Goal: Check status

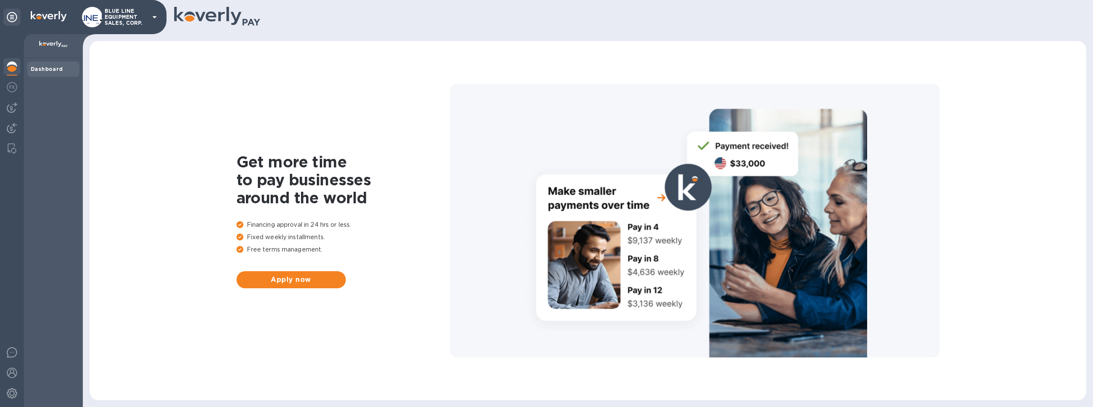
click at [123, 9] on p "BLUE LINE EQUIPMENT SALES, CORP." at bounding box center [126, 17] width 43 height 18
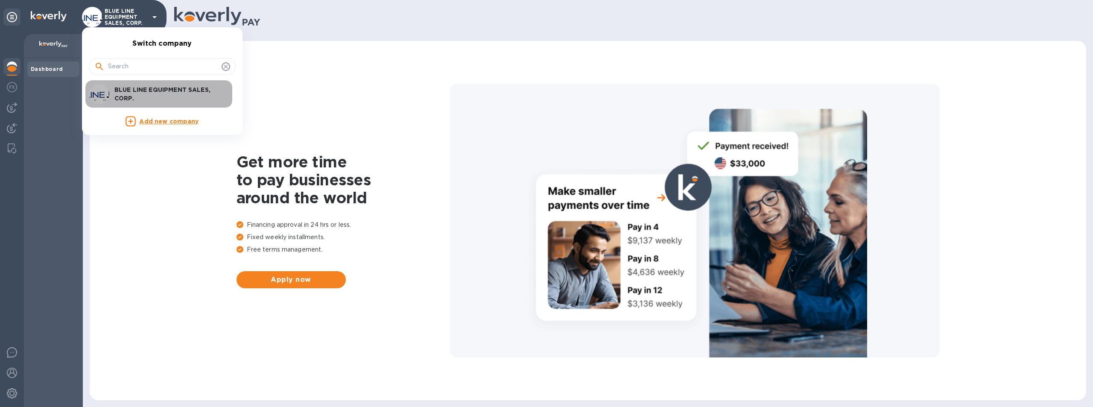
click at [154, 90] on p "BLUE LINE EQUIPMENT SALES, CORP." at bounding box center [168, 93] width 108 height 17
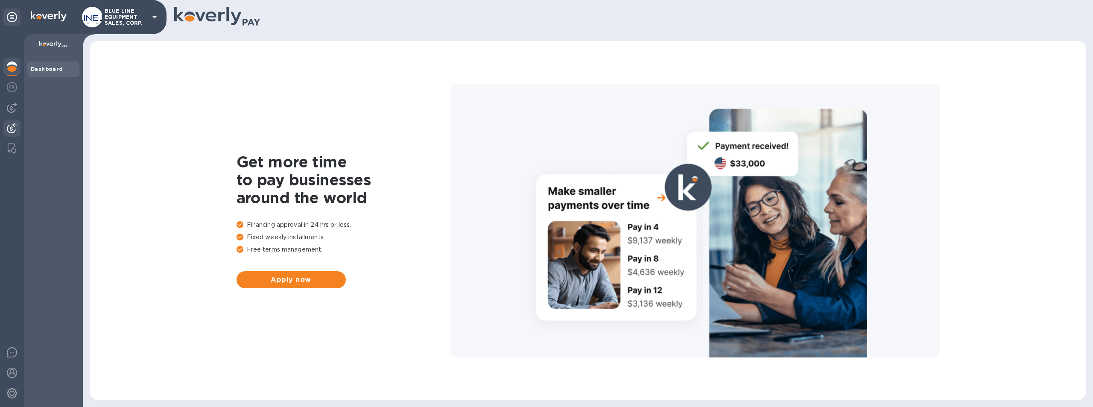
click at [9, 125] on img at bounding box center [12, 128] width 10 height 10
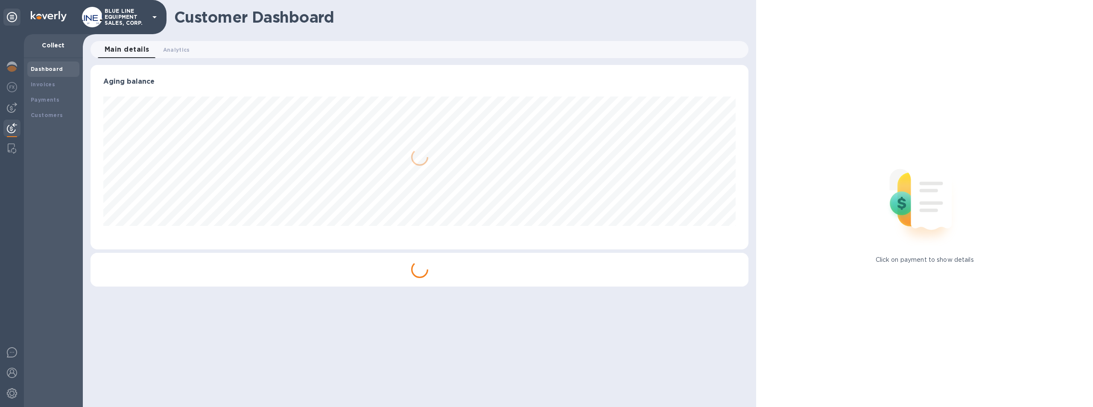
scroll to position [184, 658]
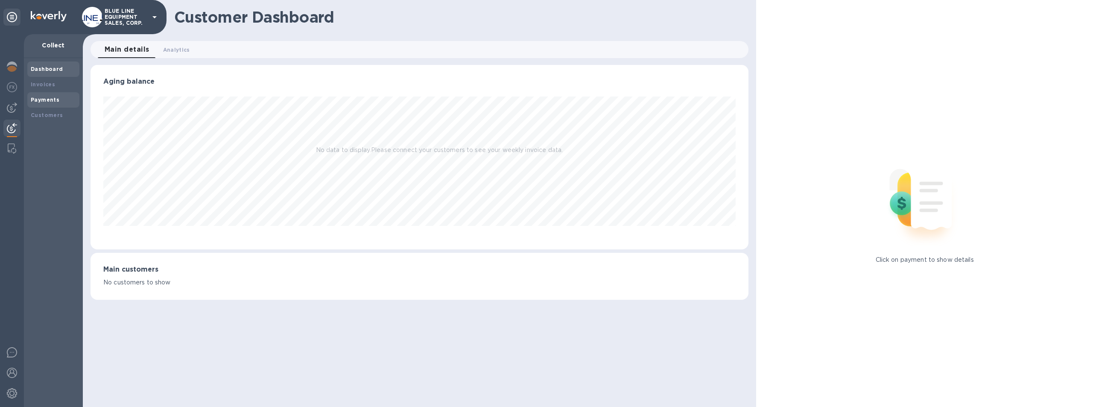
click at [43, 96] on b "Payments" at bounding box center [45, 99] width 29 height 6
